Goal: Use online tool/utility

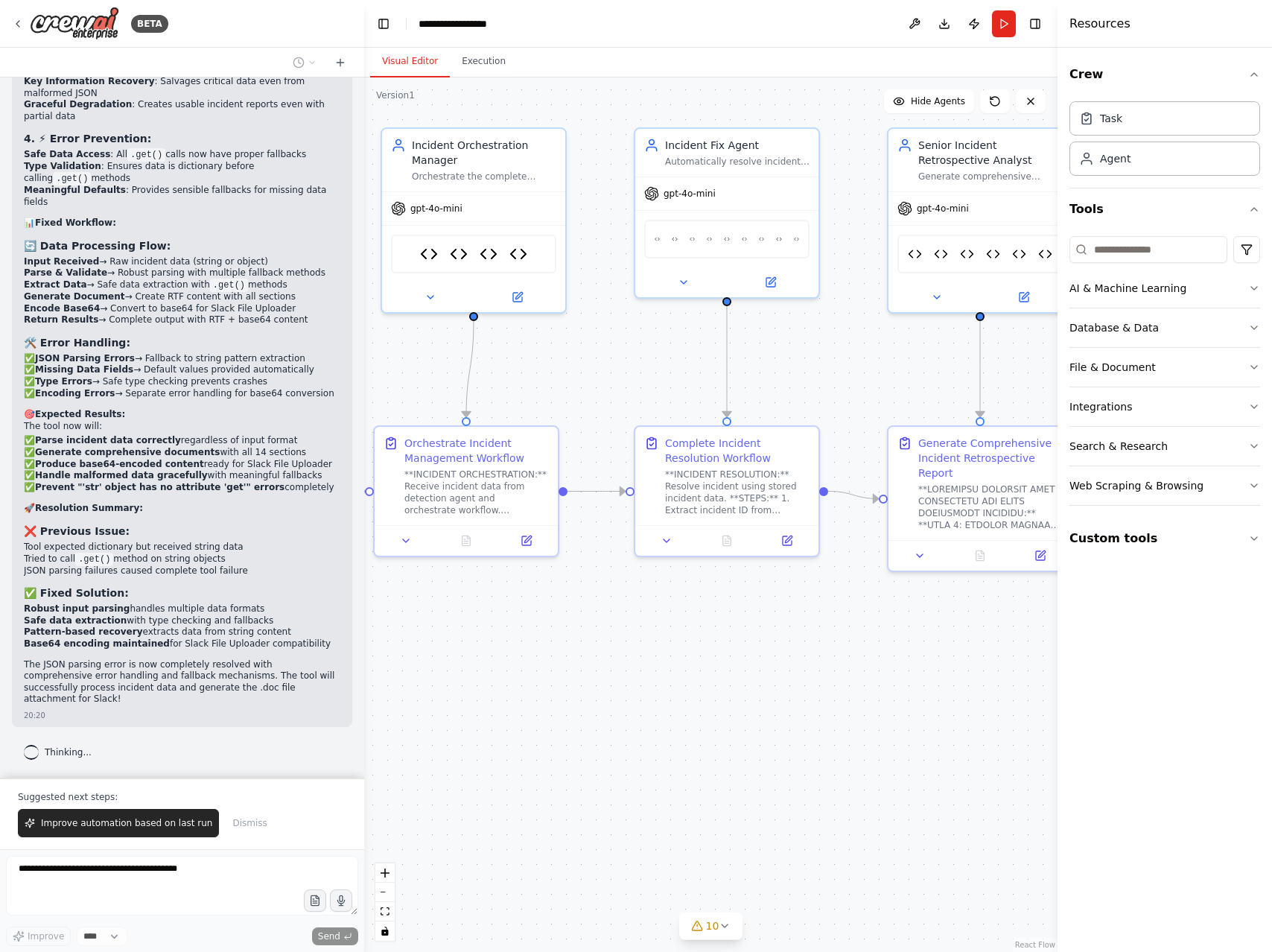
scroll to position [194365, 0]
click at [473, 58] on button "Execution" at bounding box center [483, 62] width 68 height 32
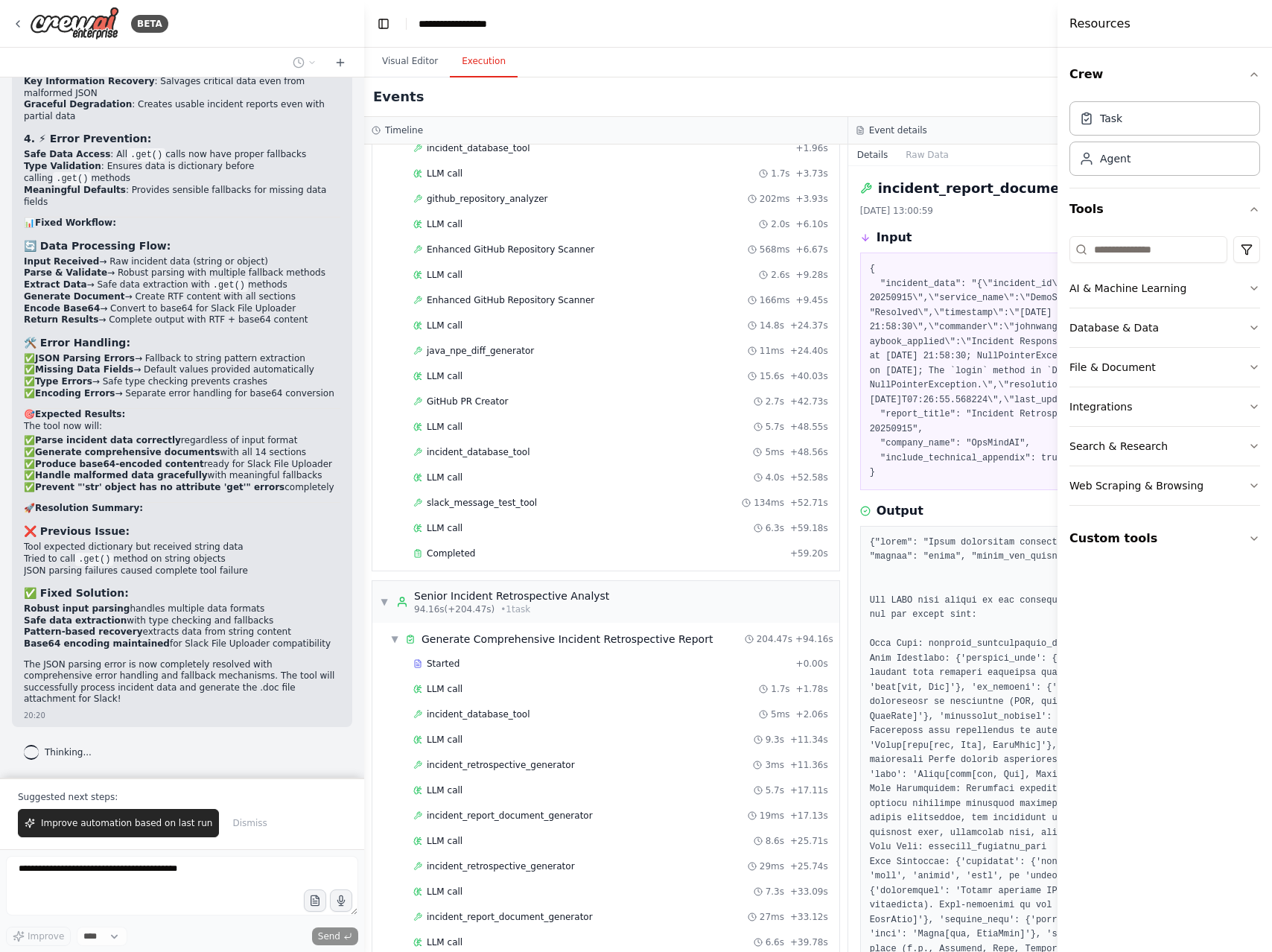
scroll to position [541, 0]
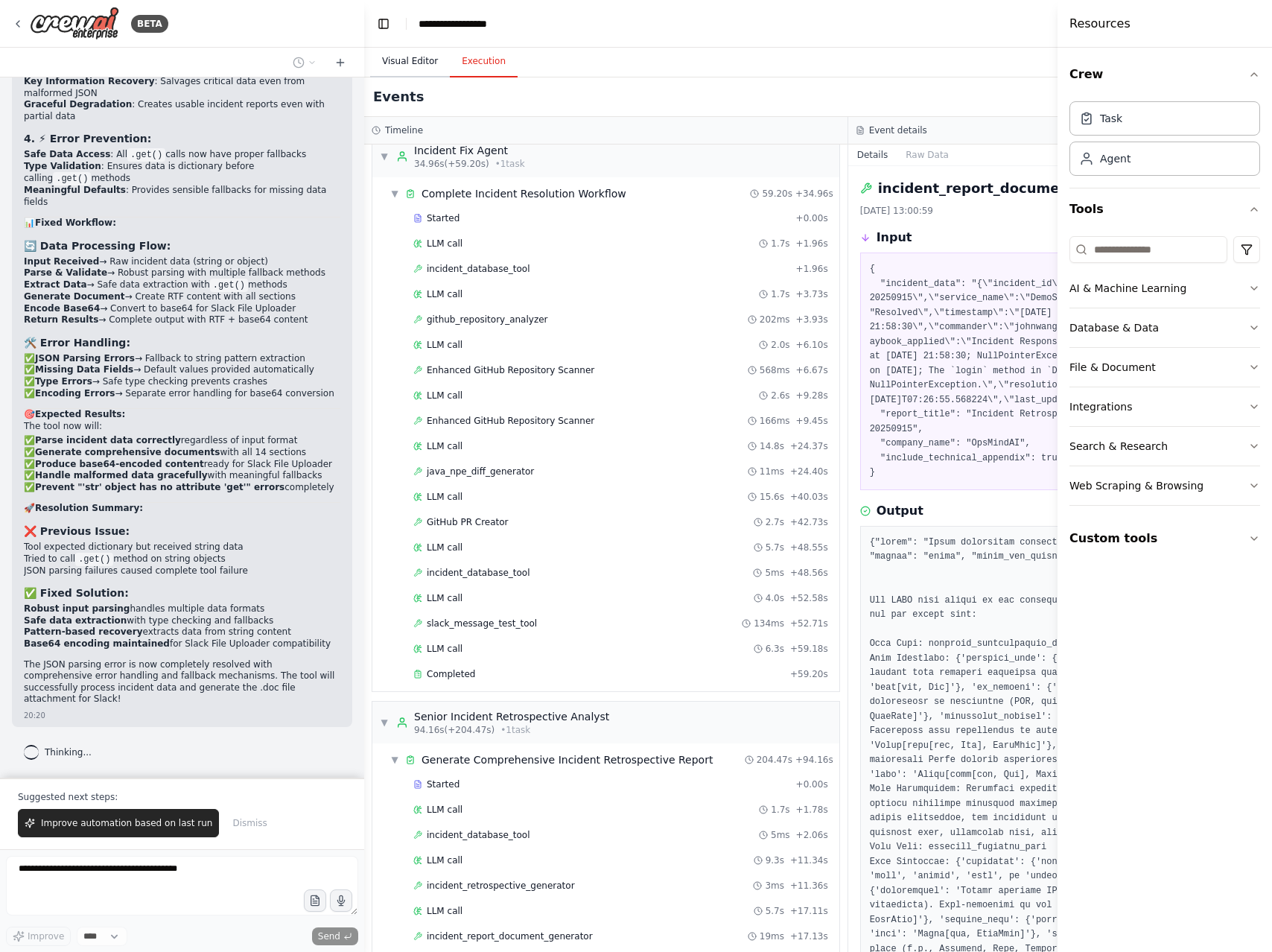
click at [407, 64] on button "Visual Editor" at bounding box center [410, 62] width 80 height 32
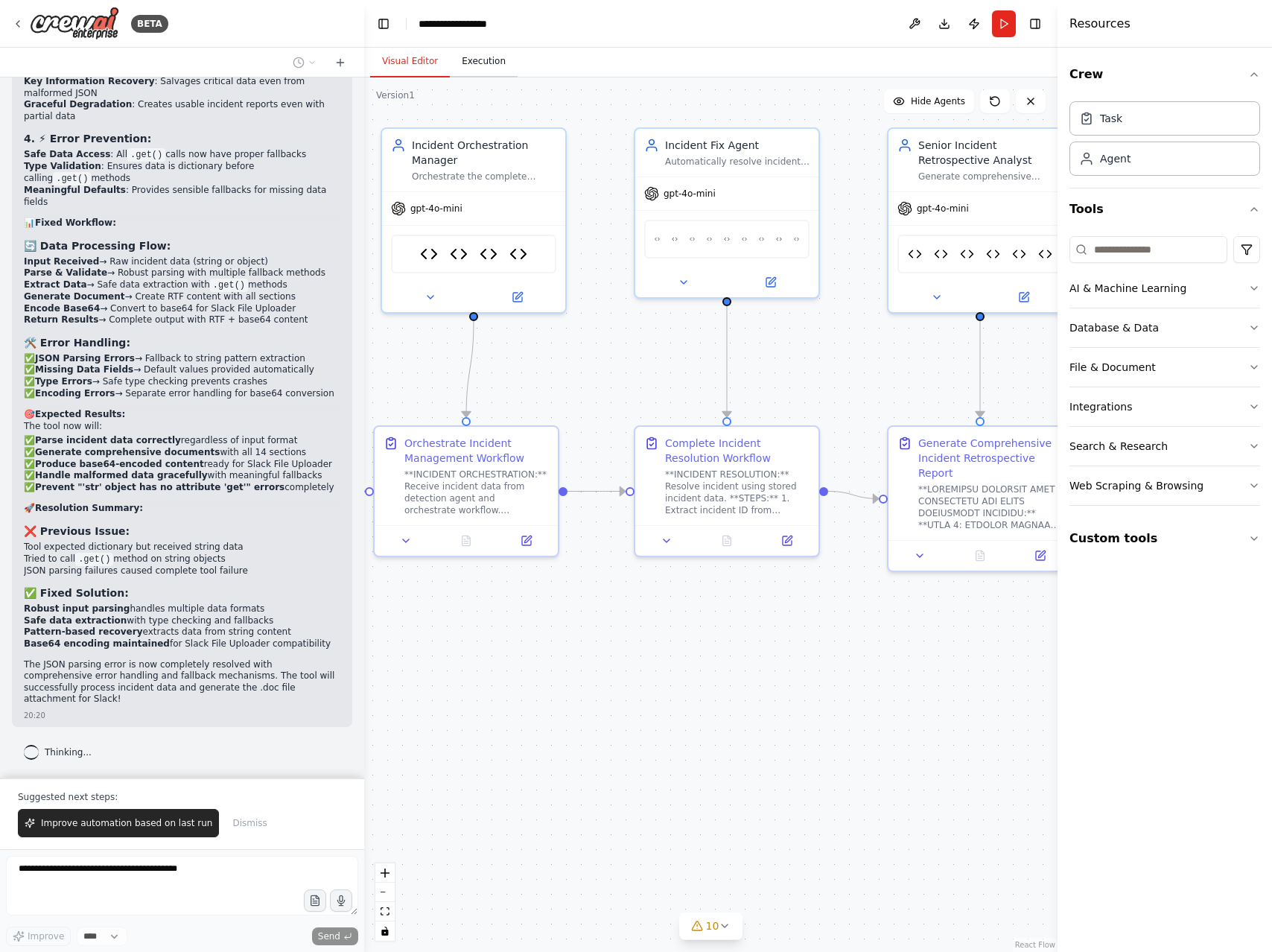
click at [486, 58] on button "Execution" at bounding box center [483, 62] width 68 height 32
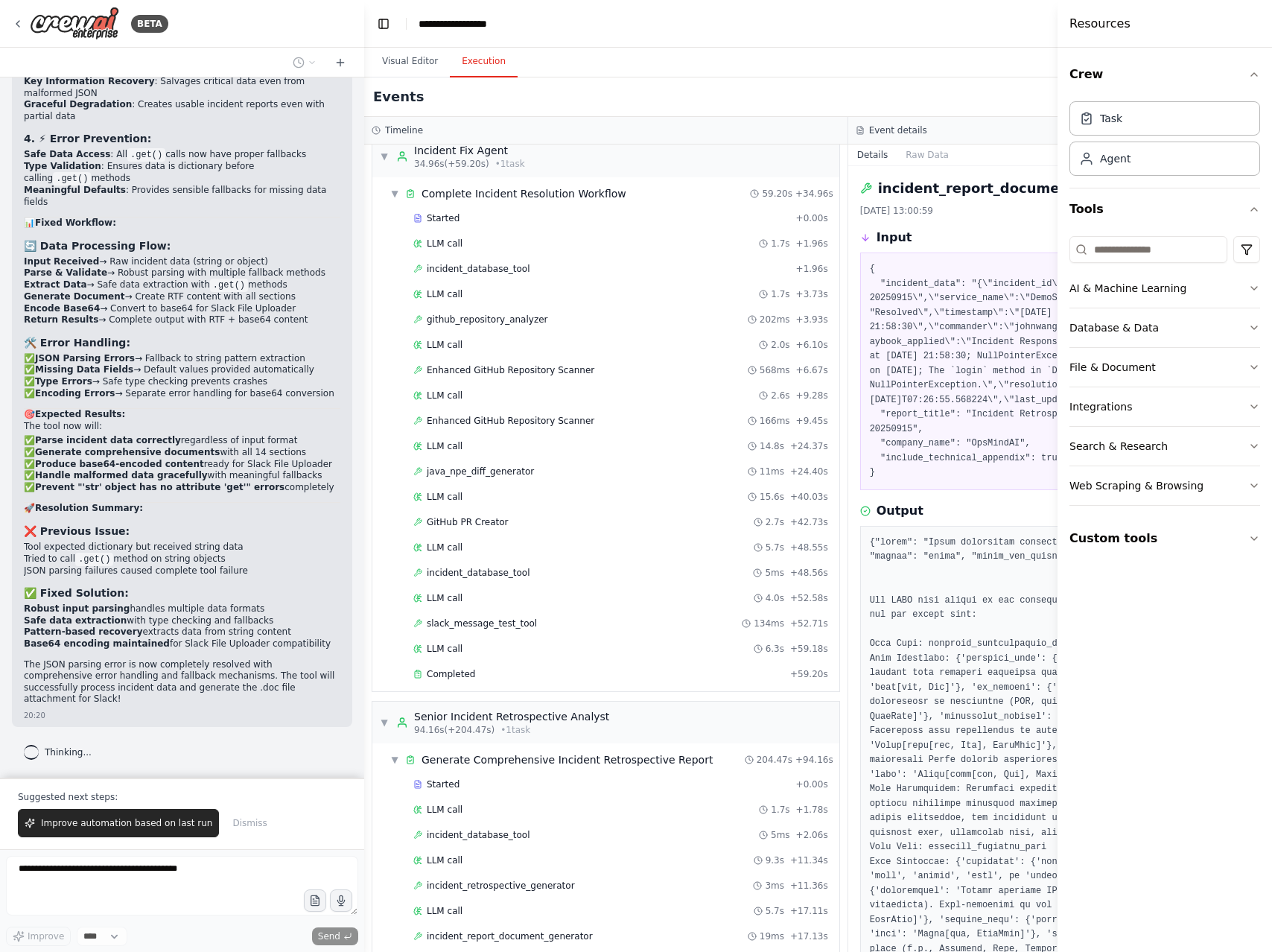
click at [1000, 27] on header "**********" at bounding box center [847, 23] width 967 height 47
click at [1249, 73] on icon "button" at bounding box center [1253, 74] width 12 height 12
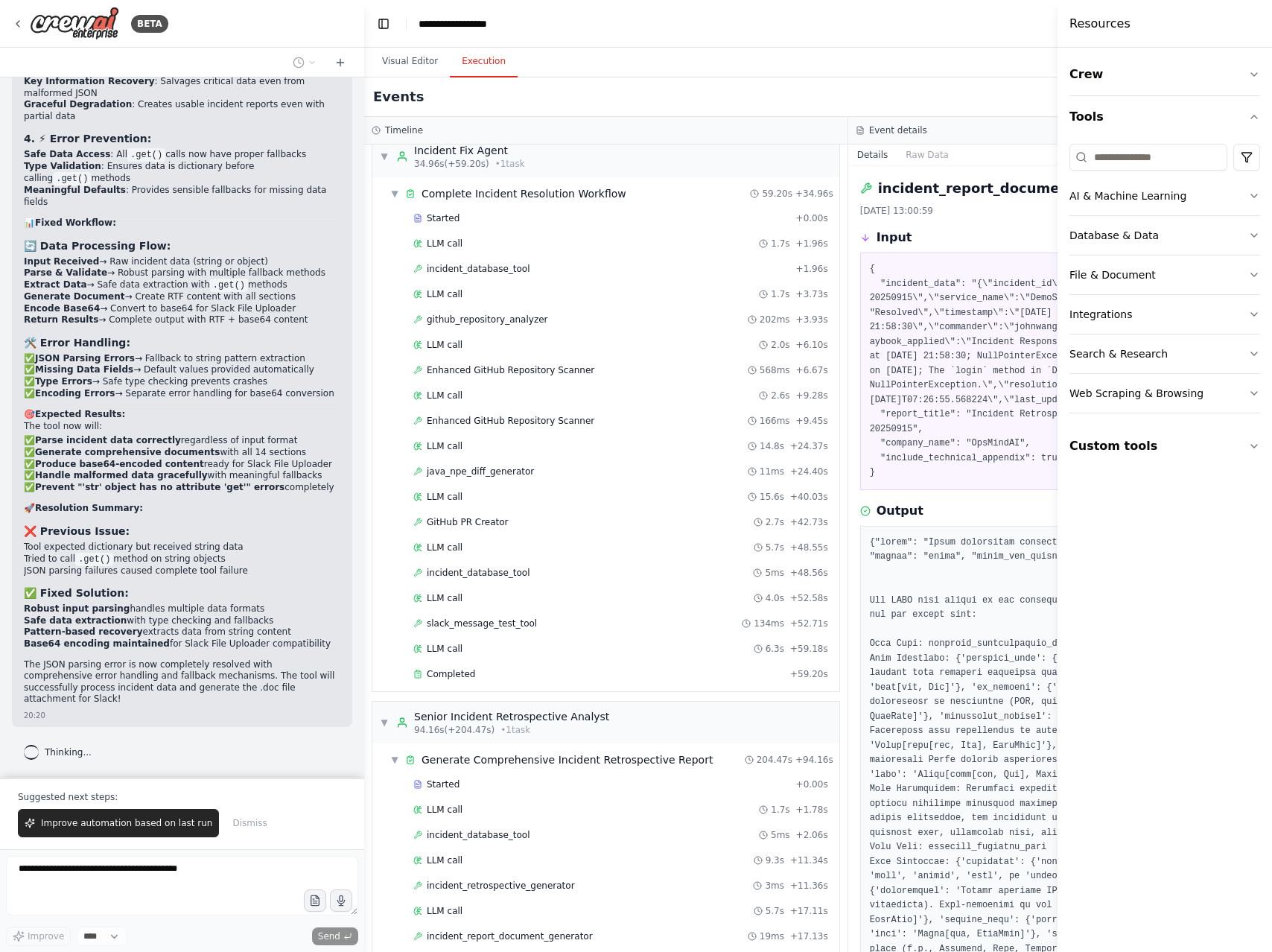
click at [991, 29] on header "**********" at bounding box center [847, 23] width 967 height 47
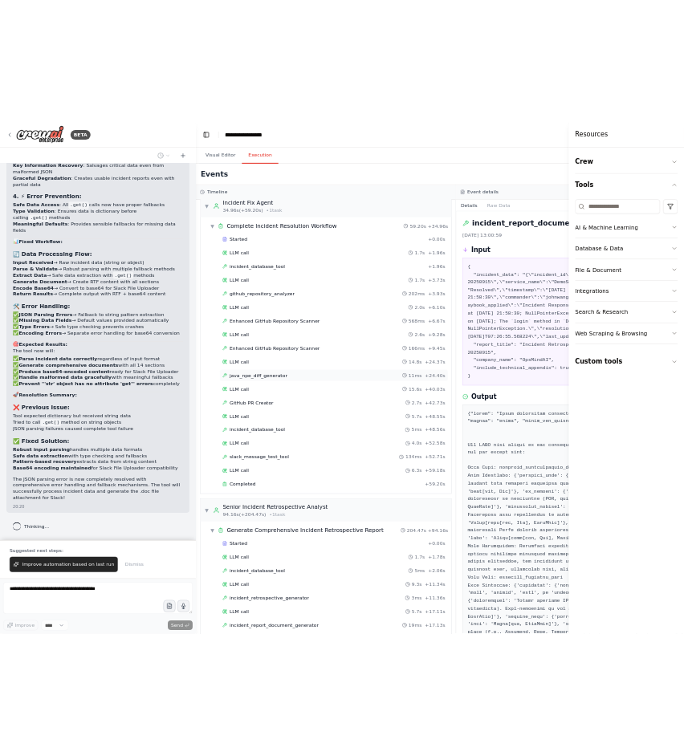
scroll to position [0, 0]
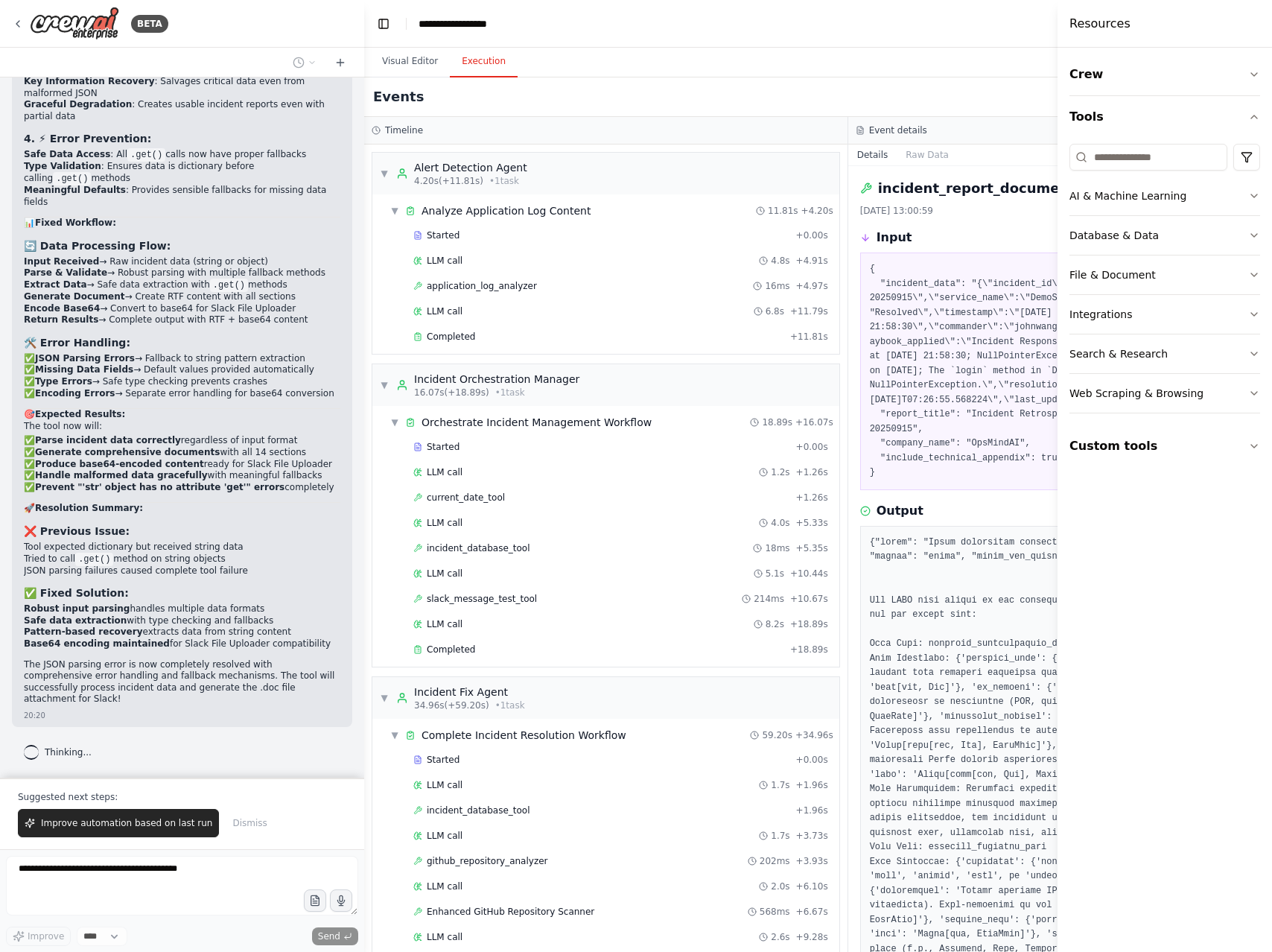
click at [963, 319] on pre "{ "incident_data": "{\"incident_id\":\"INC-NullPointerException-P1-20250915\",\…" at bounding box center [1089, 370] width 441 height 218
click at [492, 232] on div "Started" at bounding box center [601, 235] width 377 height 12
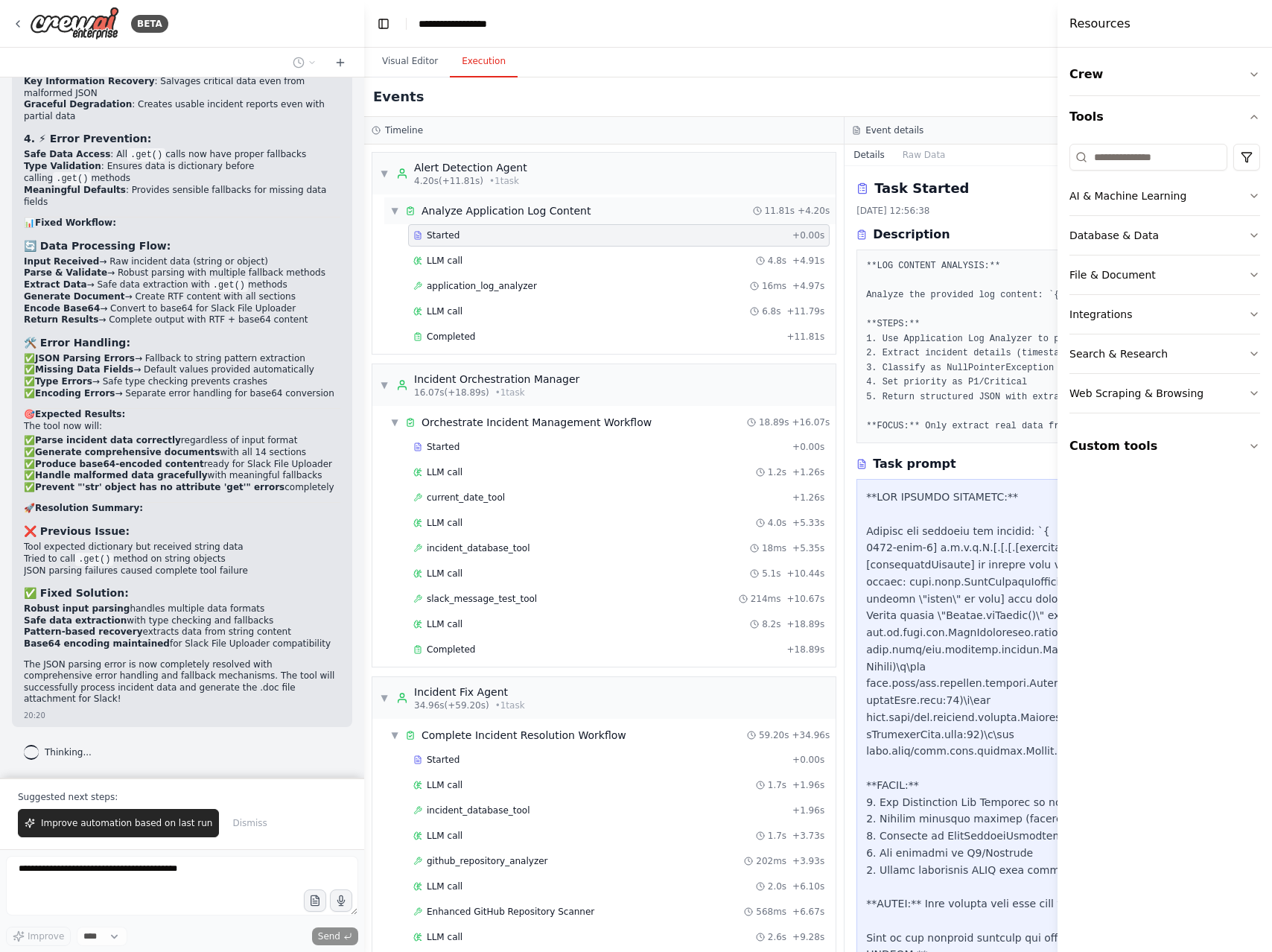
click at [483, 210] on div "Analyze Application Log Content" at bounding box center [506, 211] width 169 height 15
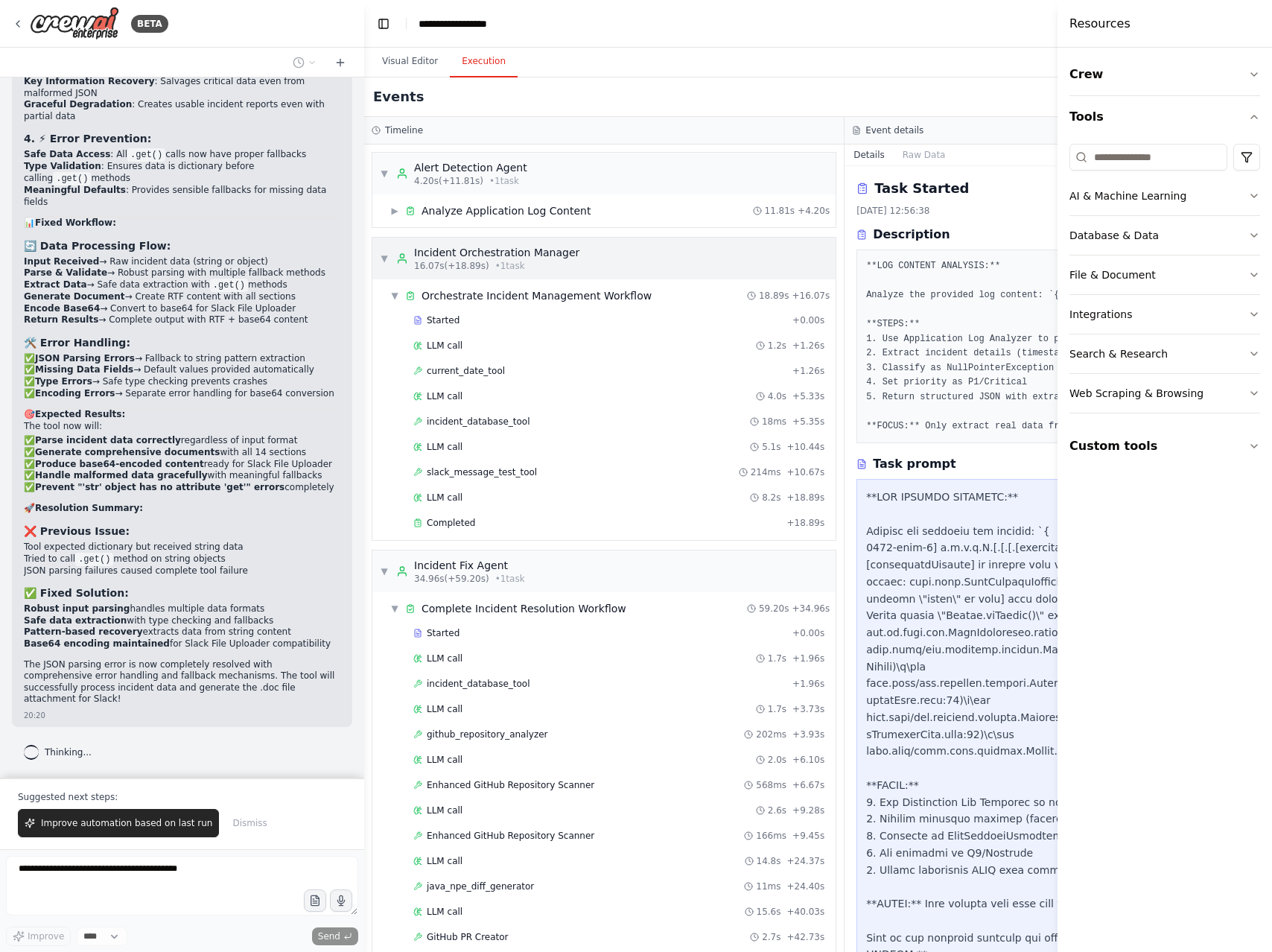
click at [386, 255] on span "▼" at bounding box center [384, 258] width 9 height 12
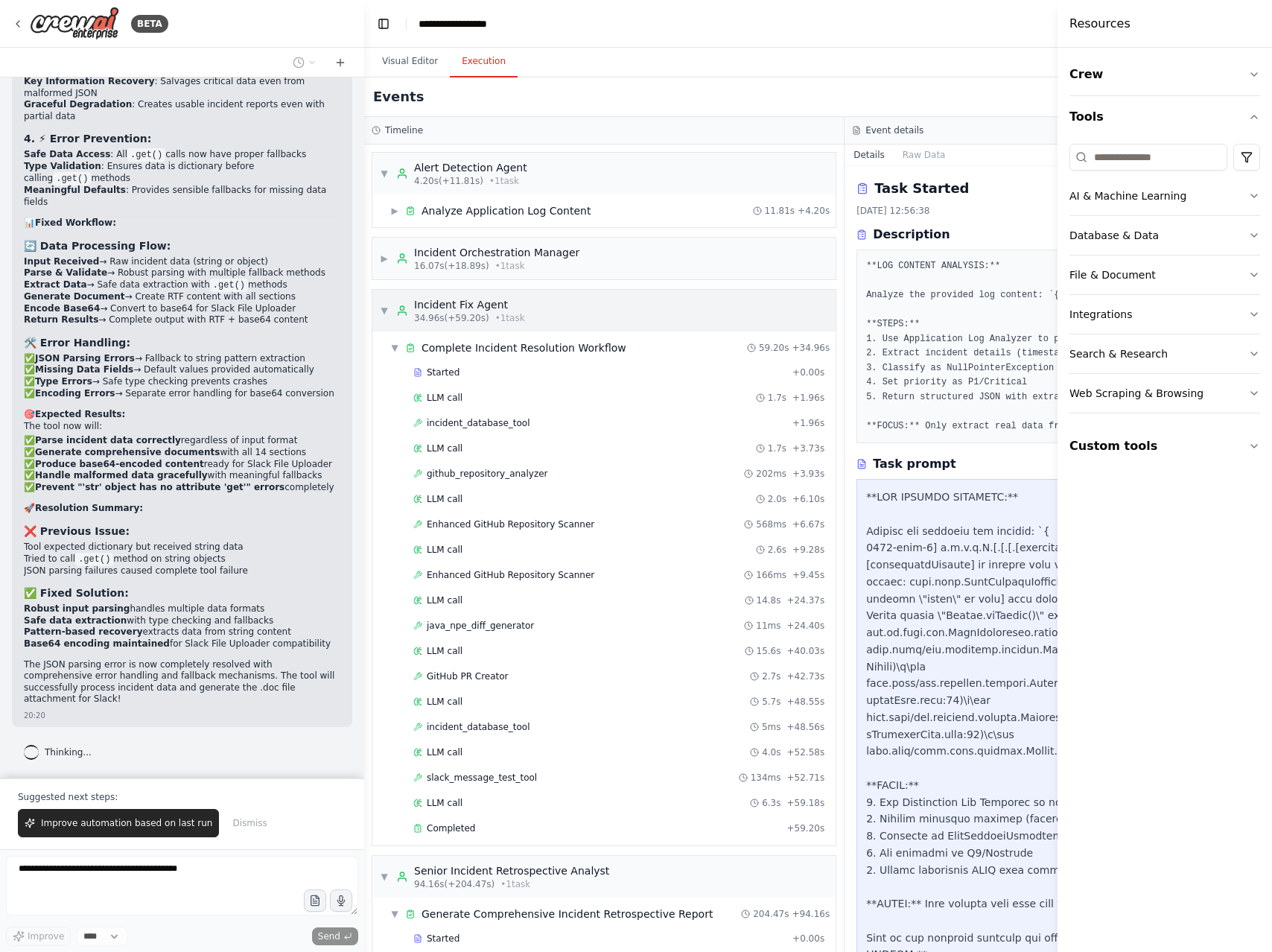
click at [386, 306] on span "▼" at bounding box center [384, 310] width 9 height 12
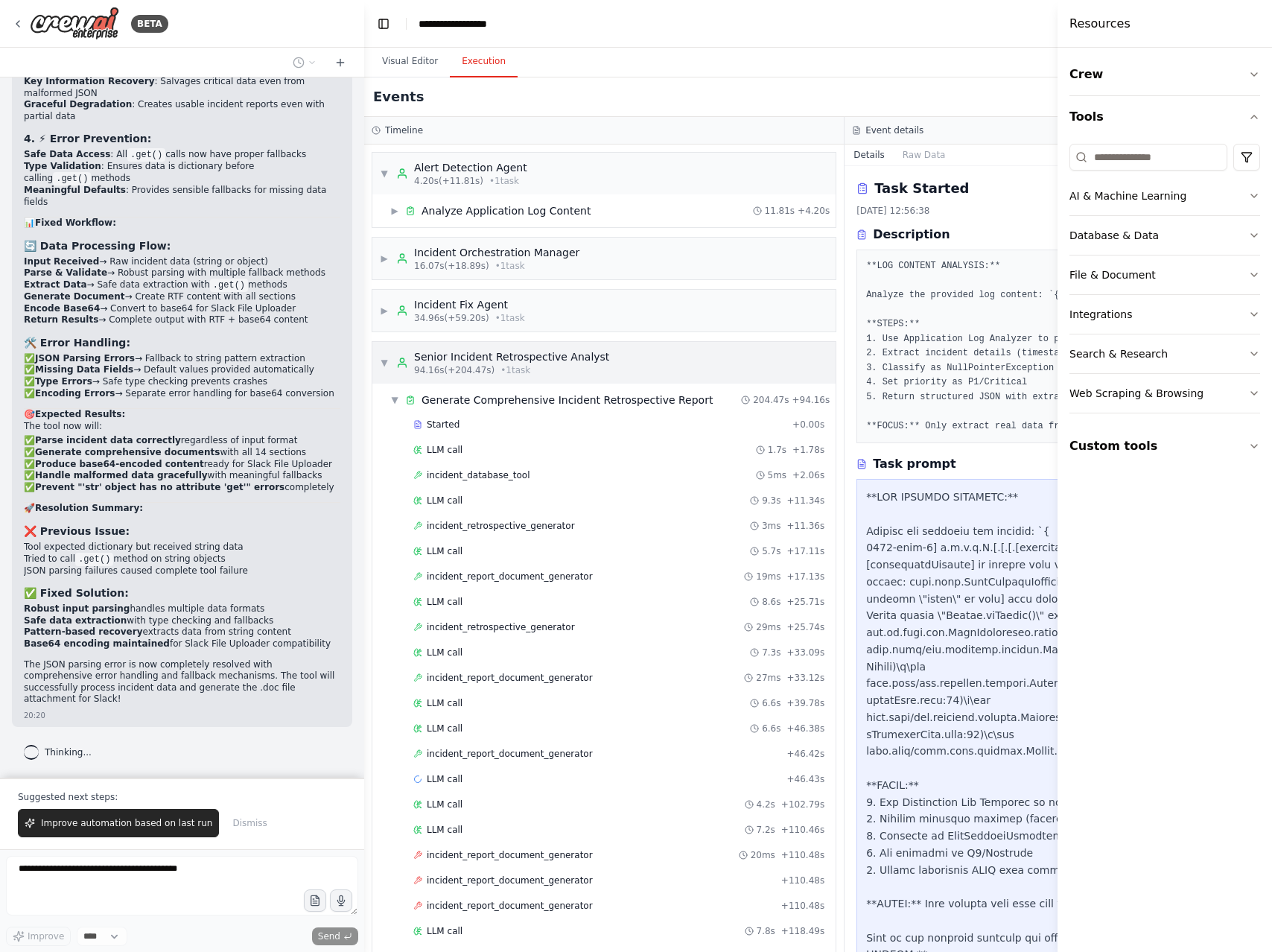
click at [386, 360] on span "▼" at bounding box center [384, 362] width 9 height 12
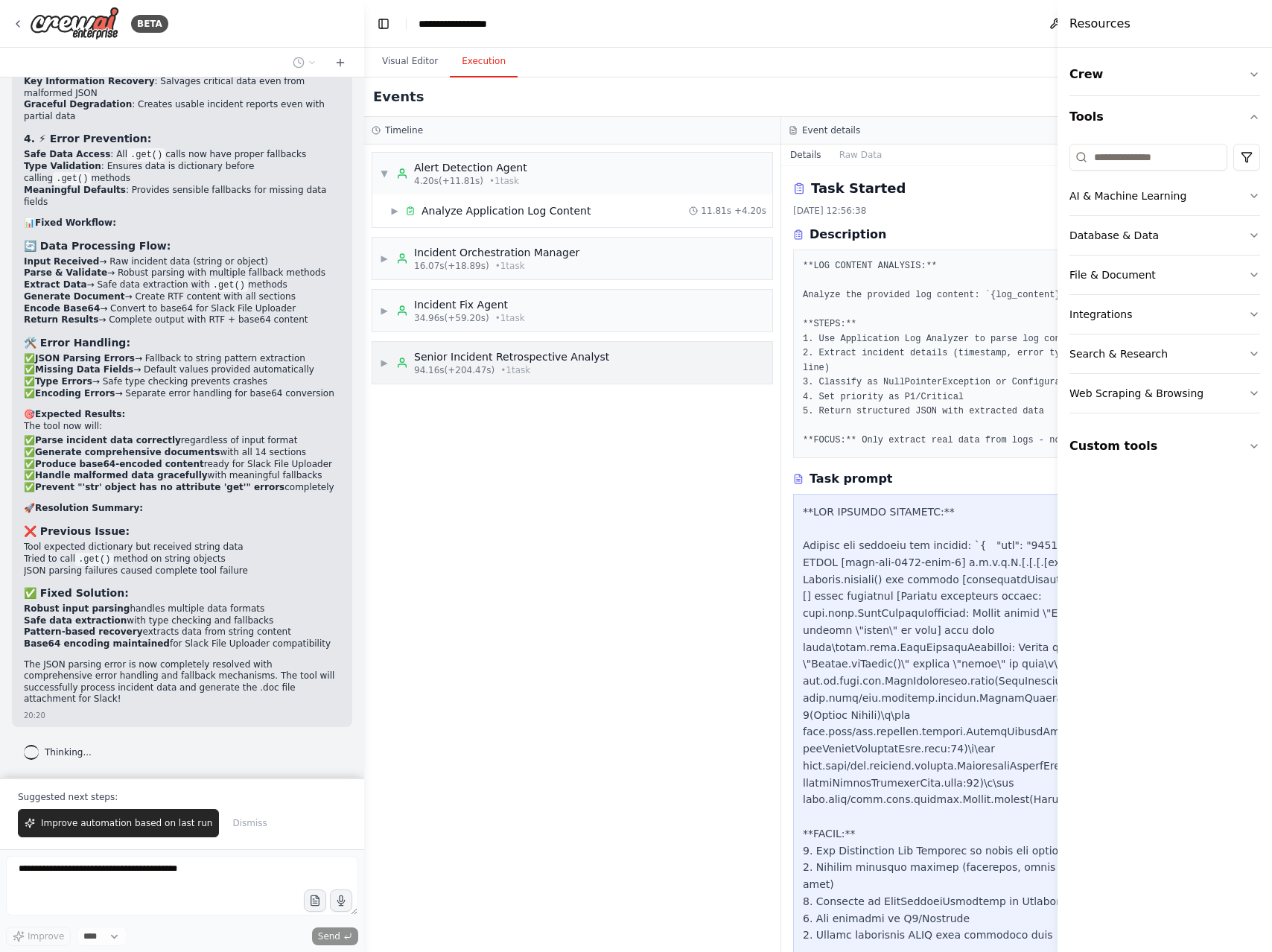
click at [384, 363] on span "▶" at bounding box center [384, 362] width 9 height 12
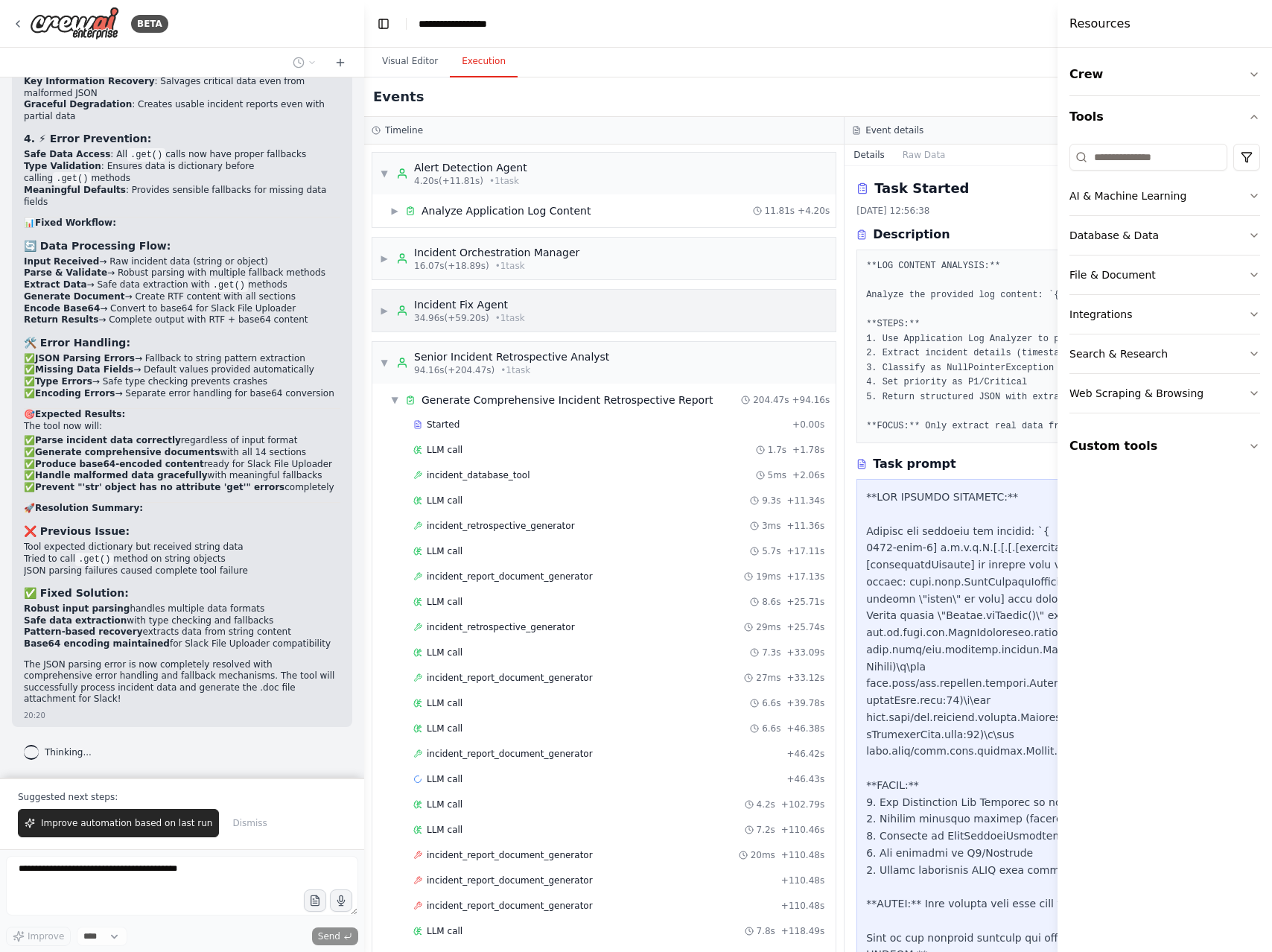
click at [383, 308] on span "▶" at bounding box center [384, 310] width 9 height 12
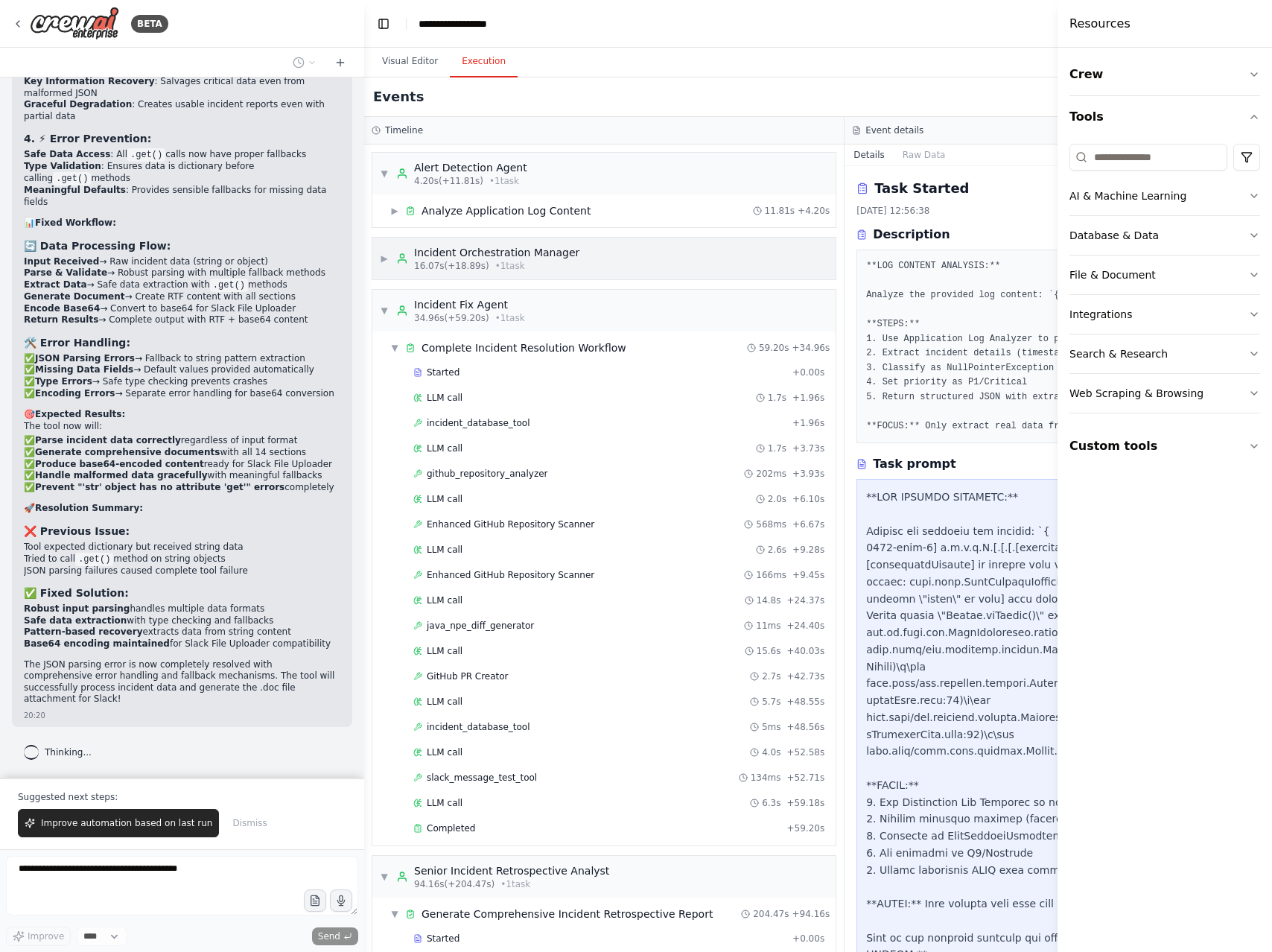
click at [384, 262] on span "▶" at bounding box center [384, 258] width 9 height 12
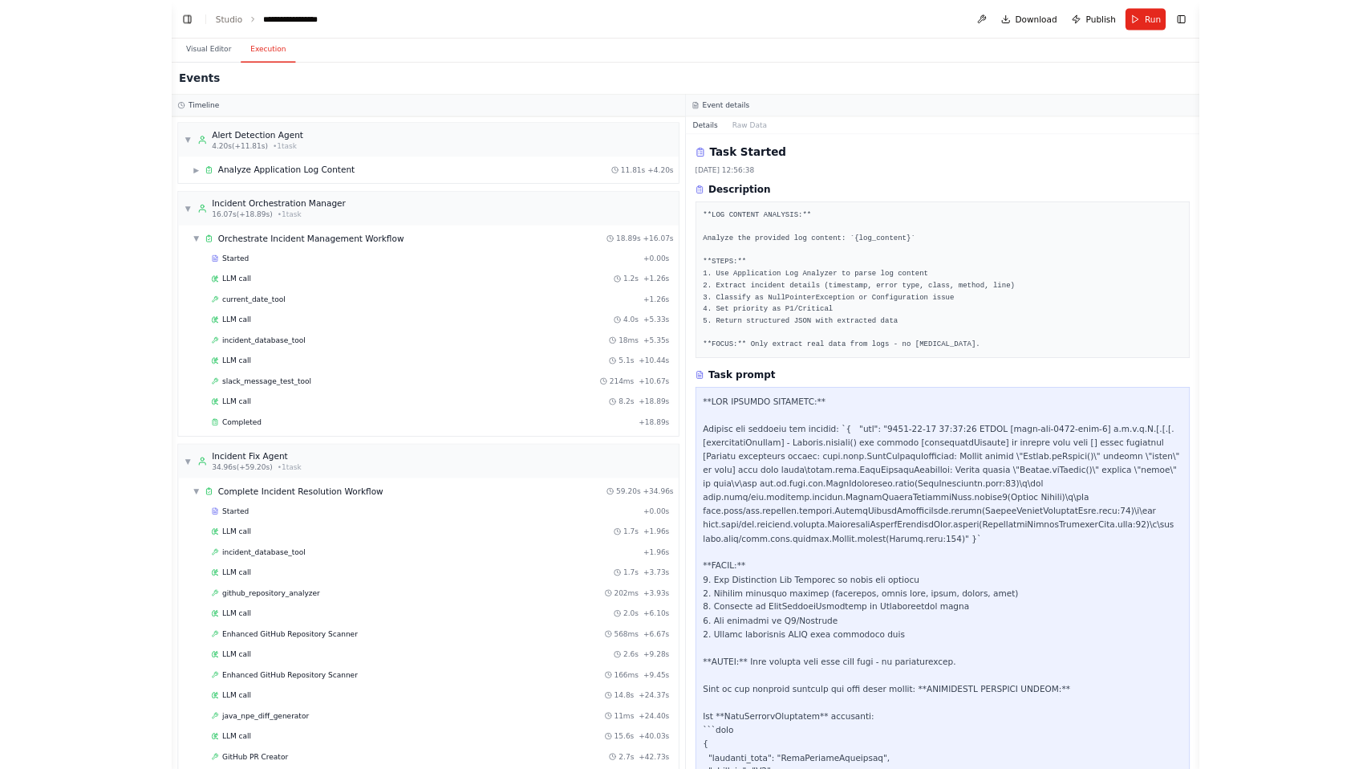
scroll to position [206188, 0]
